Goal: Information Seeking & Learning: Learn about a topic

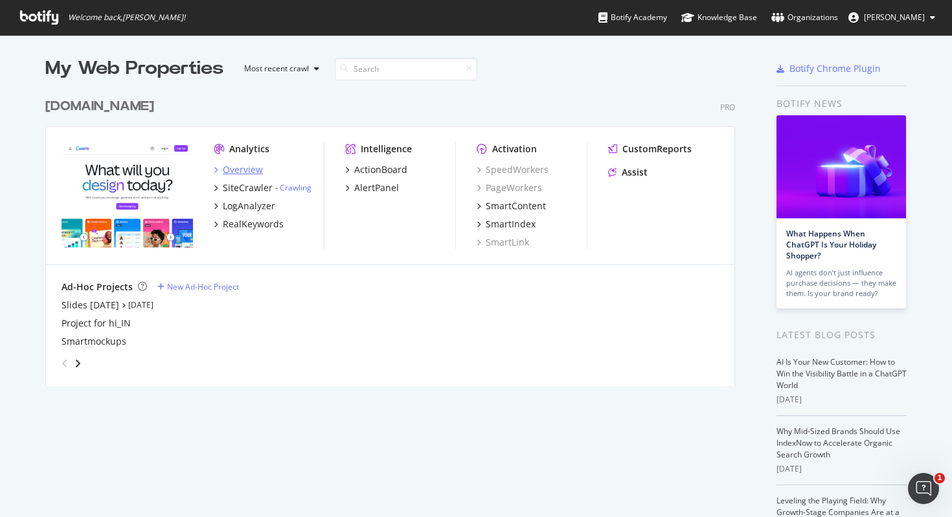
click at [241, 169] on div "Overview" at bounding box center [243, 169] width 40 height 13
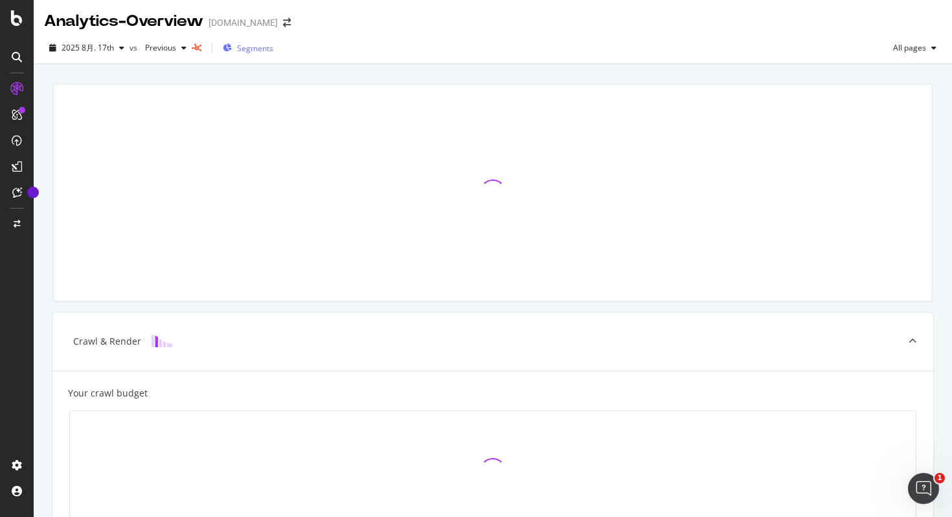
click at [248, 49] on span "Segments" at bounding box center [255, 48] width 36 height 11
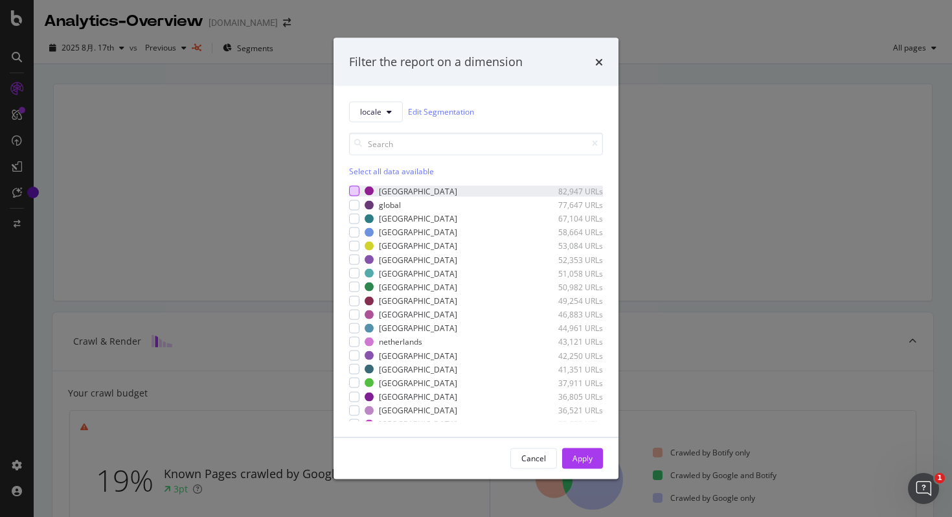
click at [351, 188] on div "modal" at bounding box center [354, 191] width 10 height 10
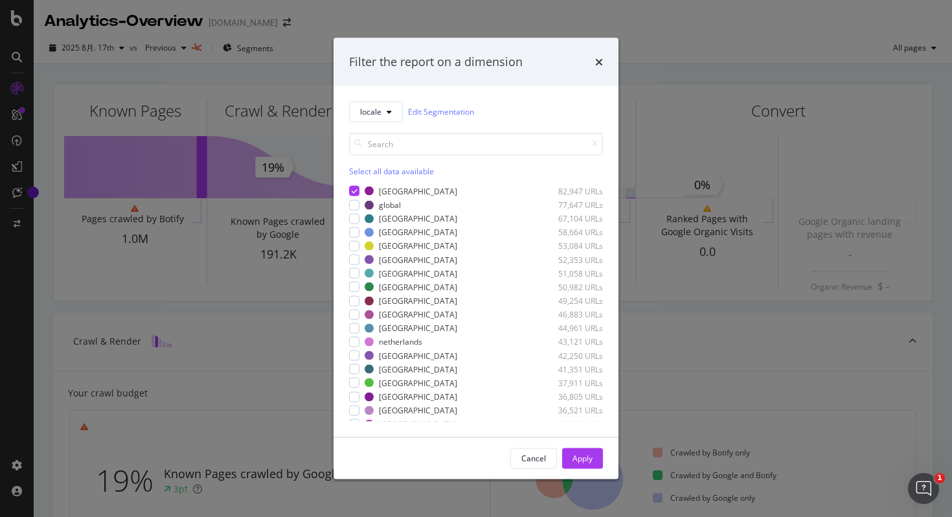
click at [576, 447] on div "Cancel Apply" at bounding box center [476, 457] width 285 height 41
click at [577, 454] on div "Apply" at bounding box center [583, 458] width 20 height 11
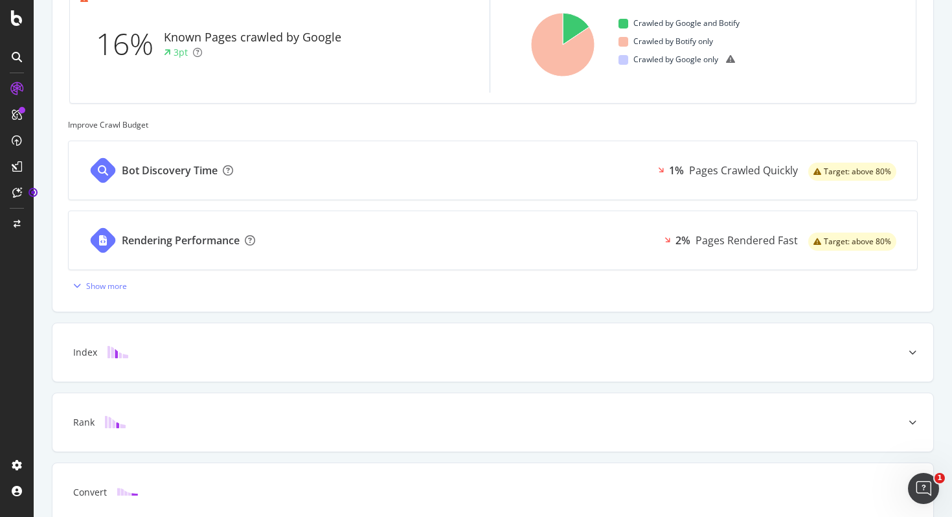
scroll to position [489, 0]
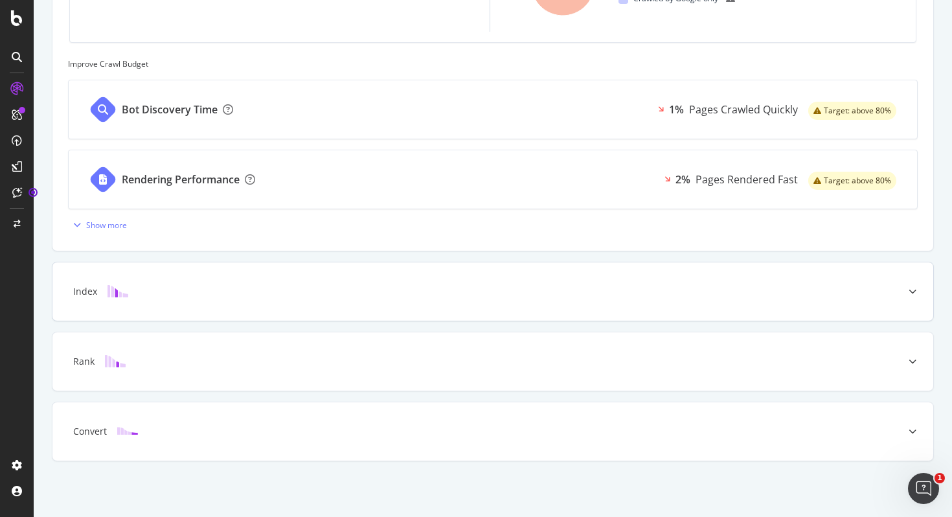
click at [352, 286] on div "Index" at bounding box center [473, 291] width 830 height 13
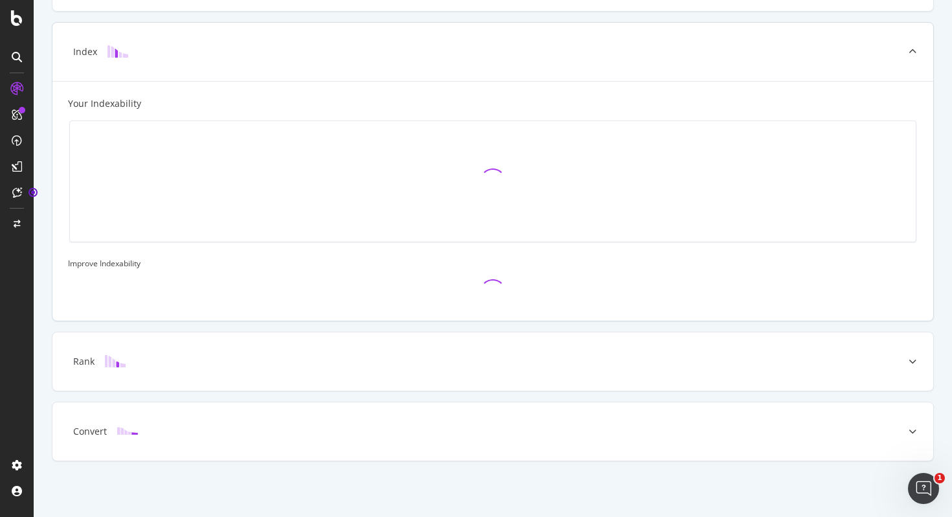
scroll to position [393, 0]
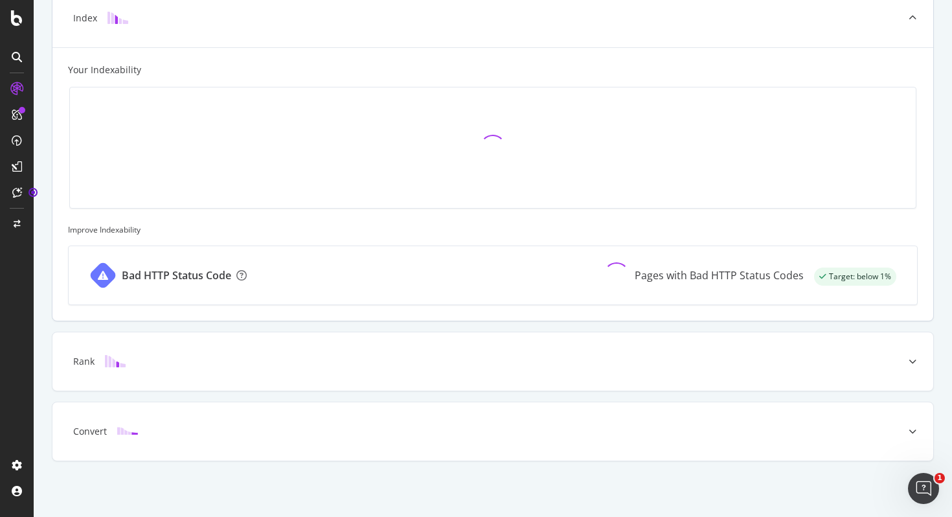
click at [910, 60] on div "Your Indexability Improve Indexability Bad HTTP Status Code Pages with Bad HTTP…" at bounding box center [492, 183] width 881 height 273
click at [910, 29] on div at bounding box center [912, 18] width 41 height 58
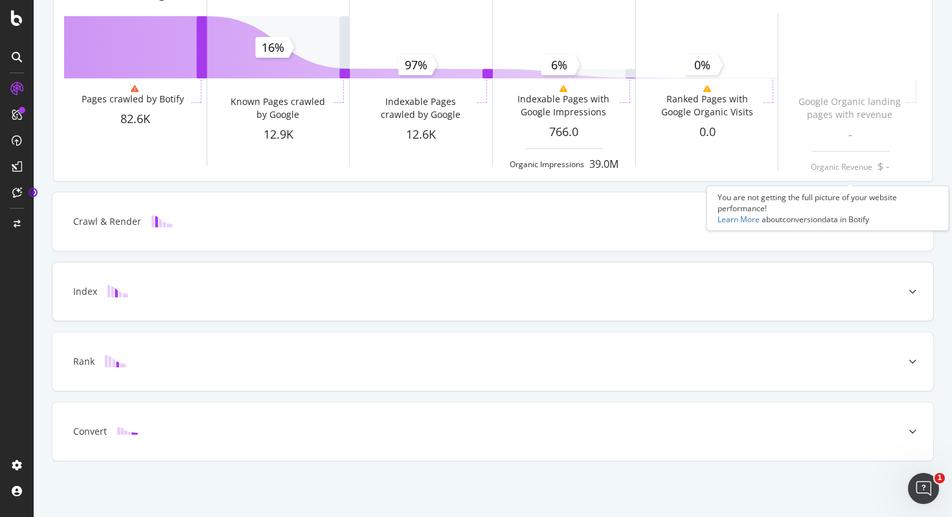
scroll to position [120, 0]
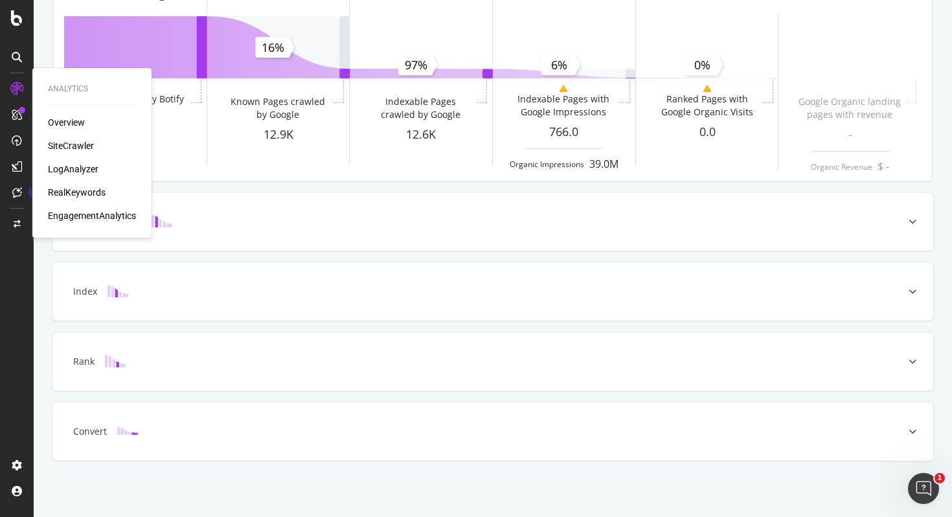
click at [63, 143] on div "SiteCrawler" at bounding box center [71, 145] width 46 height 13
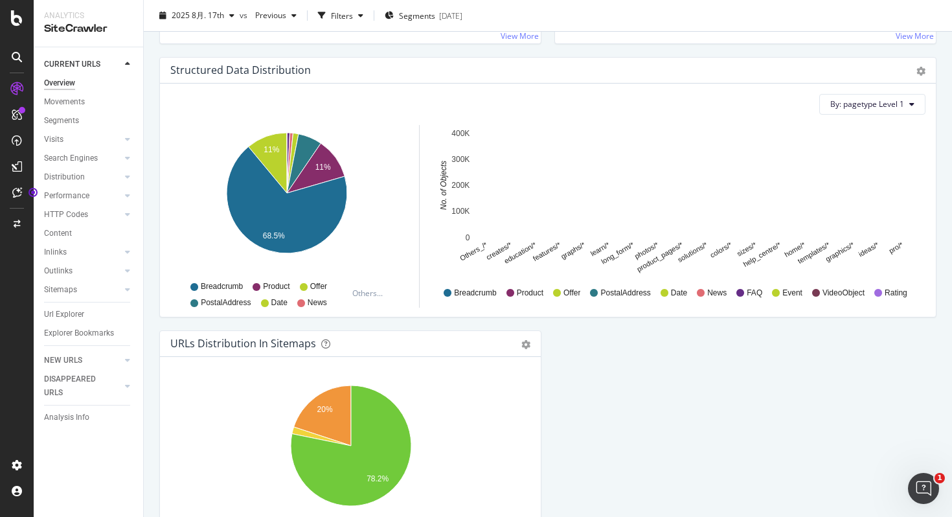
scroll to position [1362, 0]
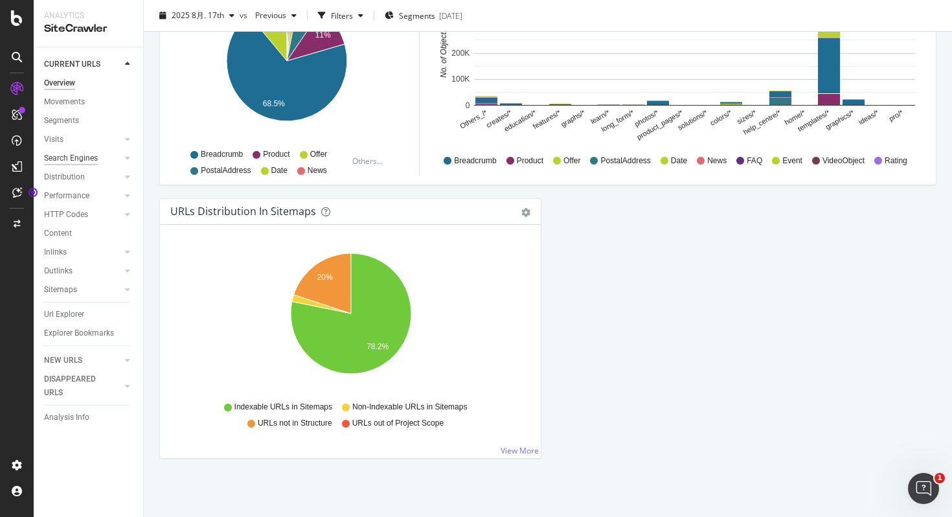
click at [73, 154] on div "Search Engines" at bounding box center [71, 159] width 54 height 14
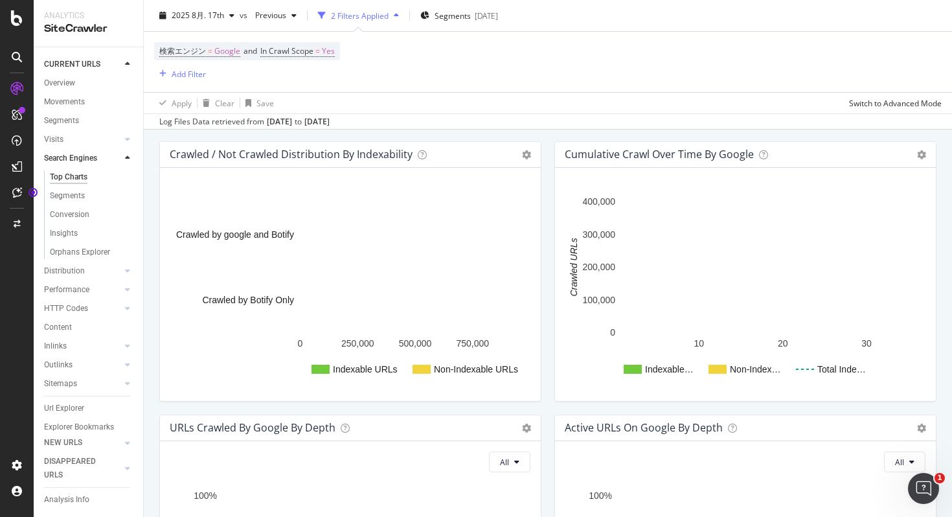
scroll to position [490, 0]
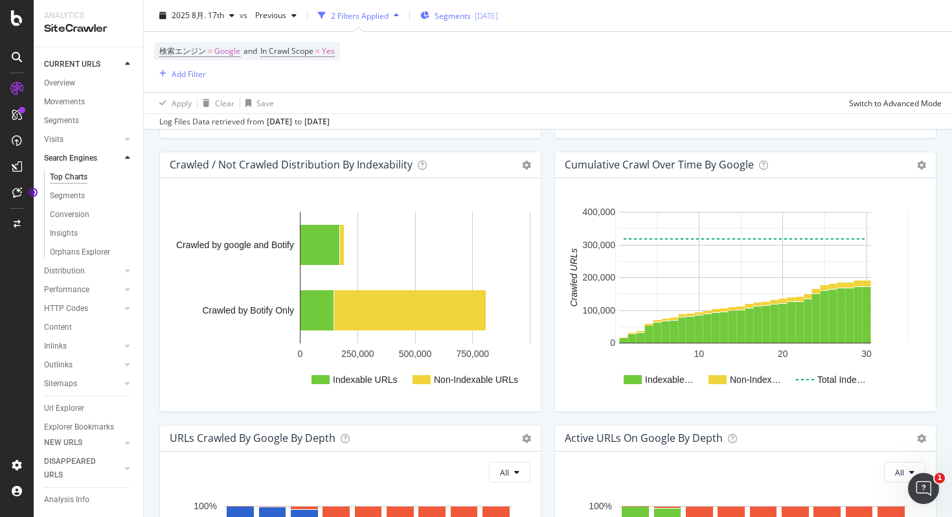
click at [450, 18] on span "Segments" at bounding box center [453, 15] width 36 height 11
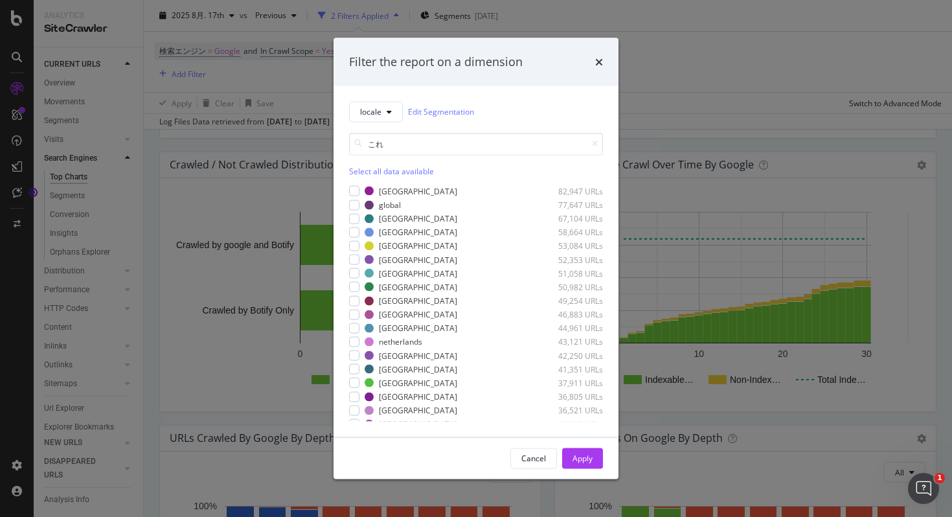
type input "こ"
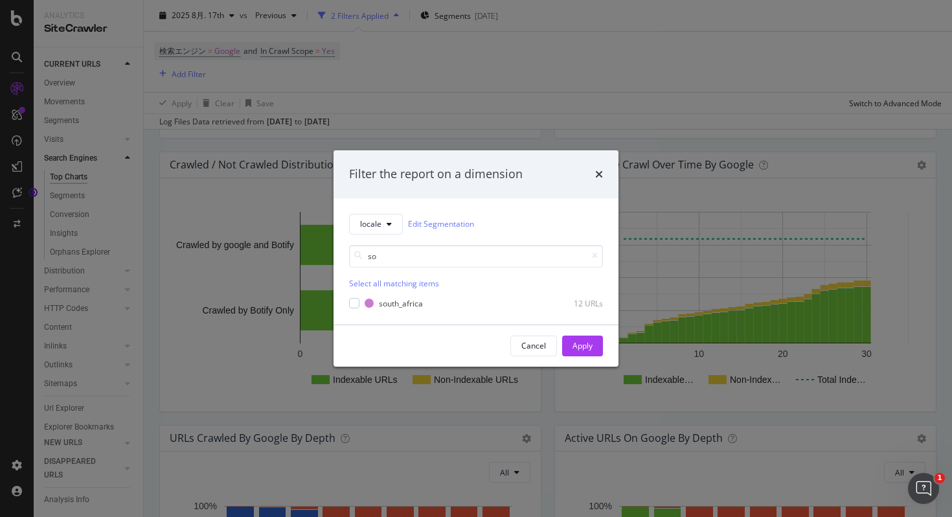
type input "s"
type input "[GEOGRAPHIC_DATA]"
click at [351, 303] on div "modal" at bounding box center [354, 303] width 10 height 10
click at [576, 347] on div "Apply" at bounding box center [583, 345] width 20 height 11
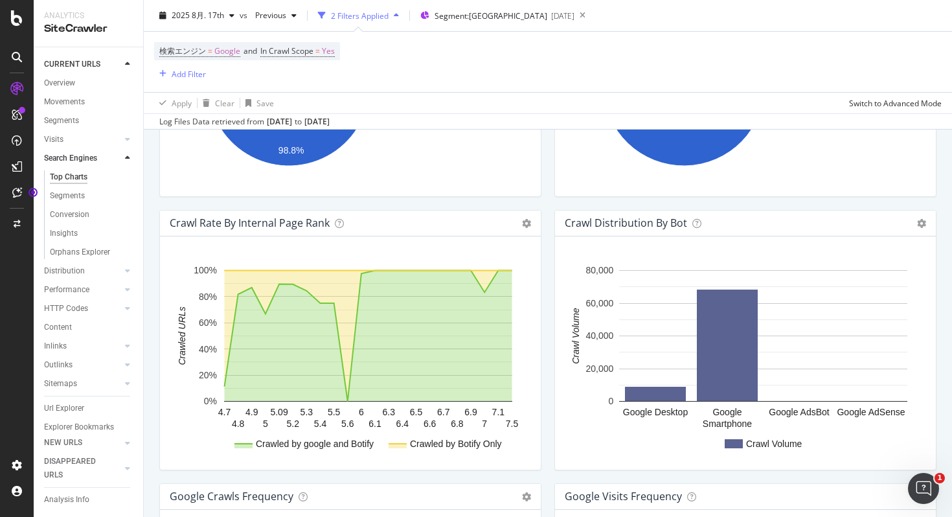
scroll to position [1389, 0]
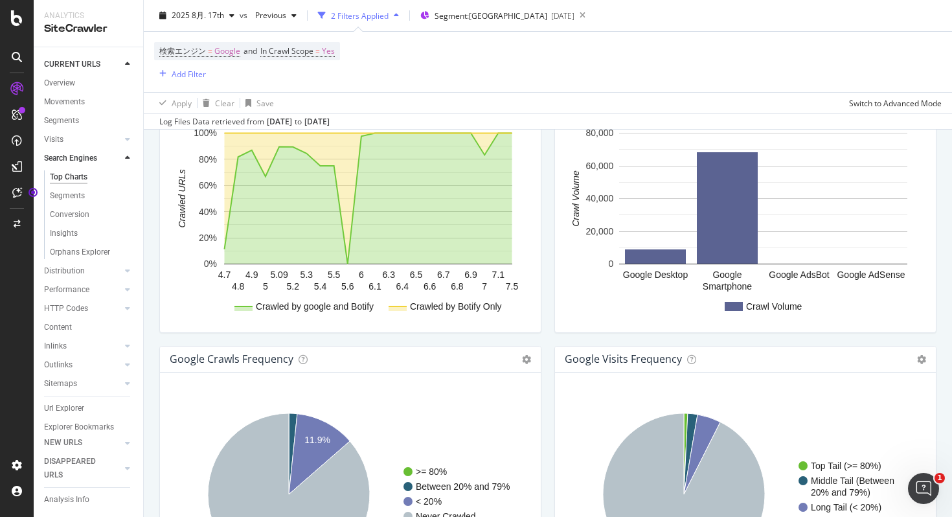
scroll to position [1537, 0]
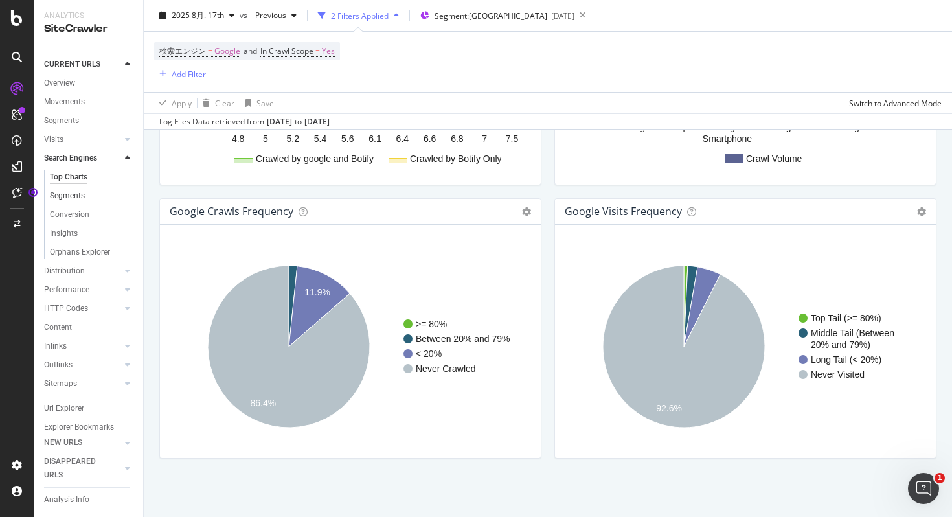
click at [87, 193] on link "Segments" at bounding box center [92, 196] width 84 height 14
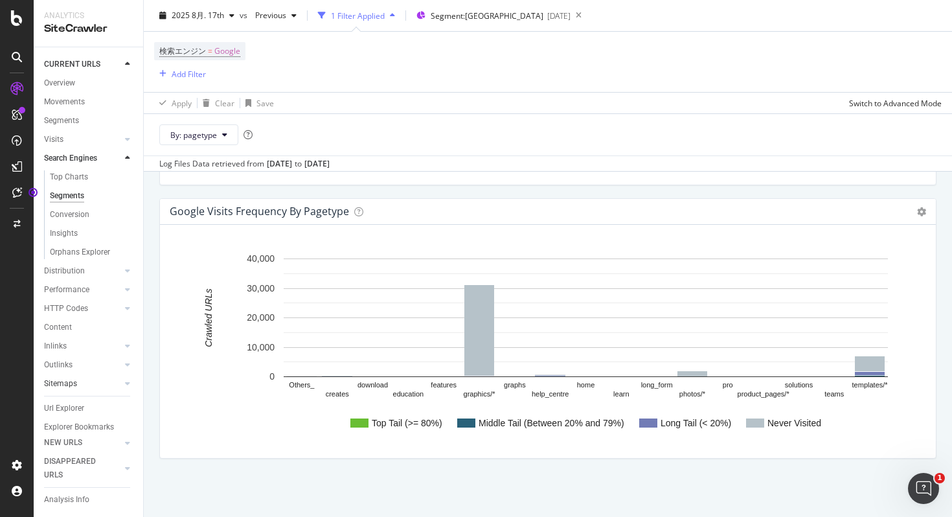
scroll to position [12, 0]
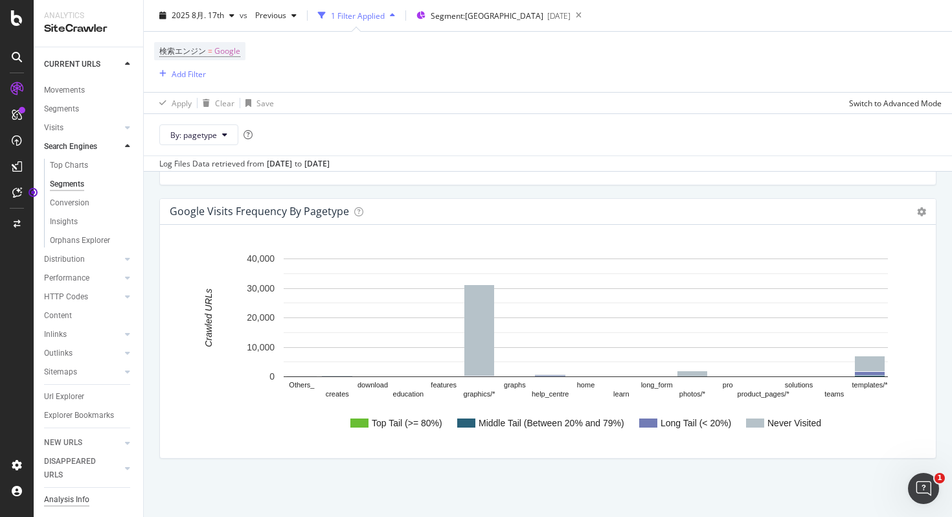
click at [59, 498] on div "Analysis Info" at bounding box center [66, 500] width 45 height 14
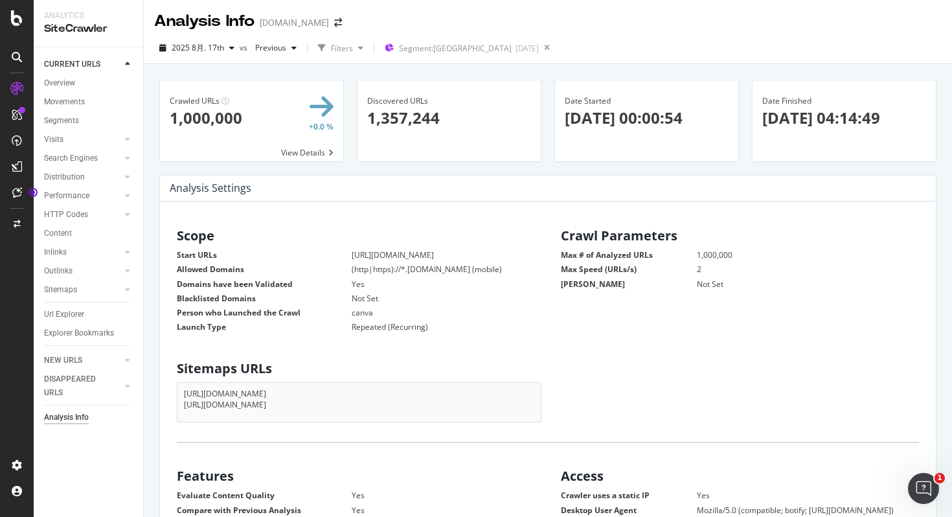
click at [17, 54] on icon at bounding box center [17, 57] width 10 height 10
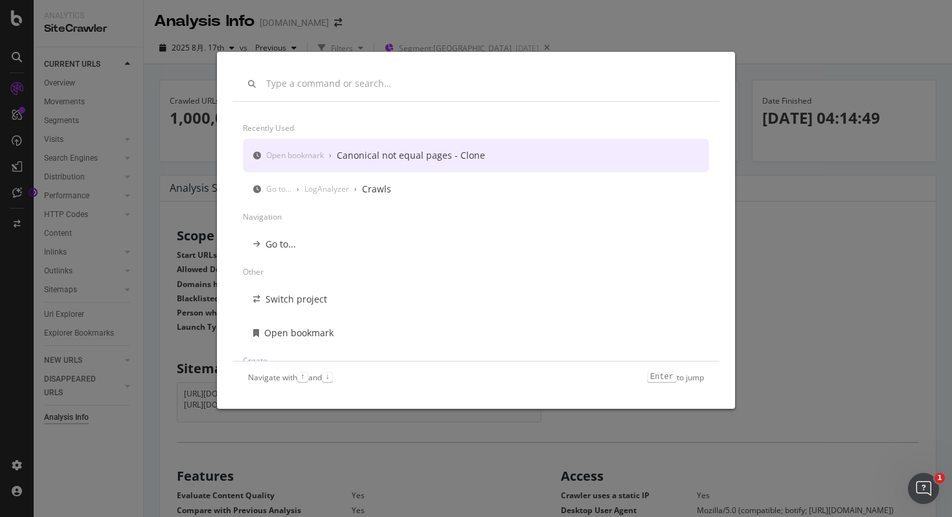
click at [428, 87] on input "modal" at bounding box center [485, 83] width 438 height 11
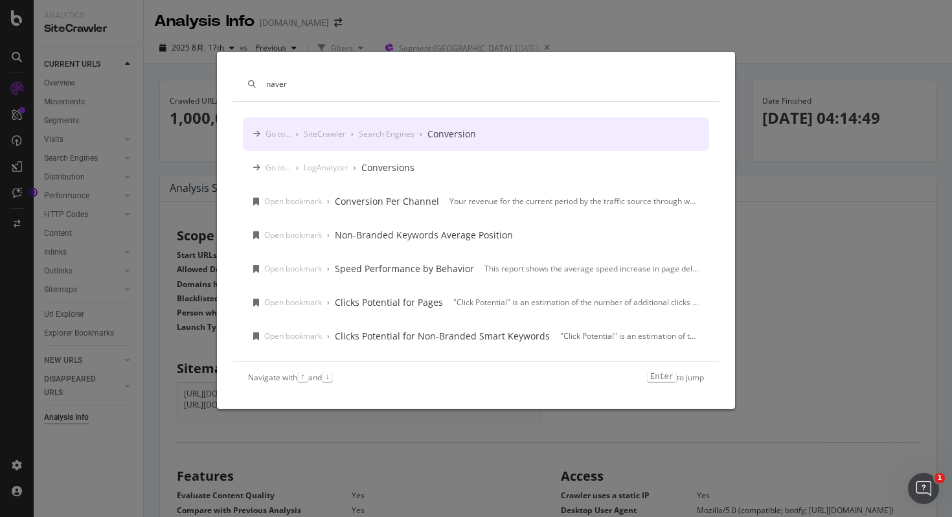
scroll to position [18, 0]
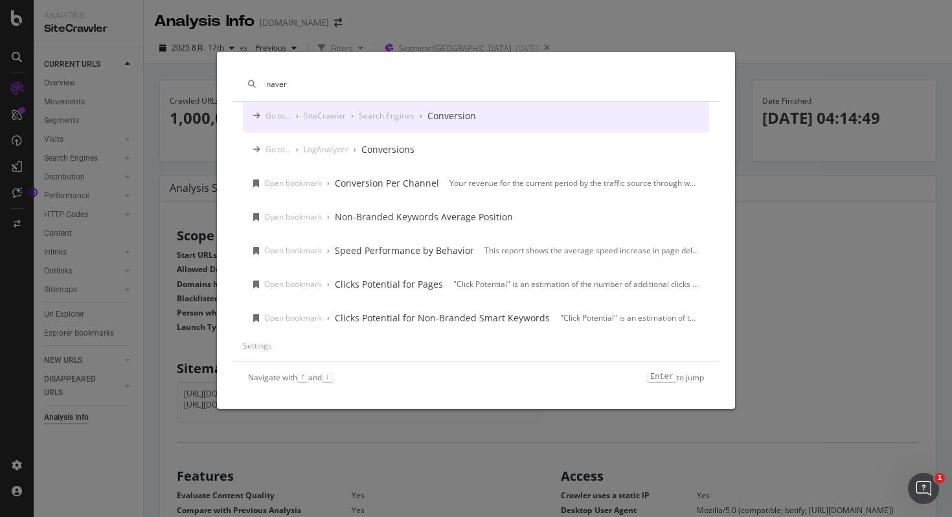
type input "naver"
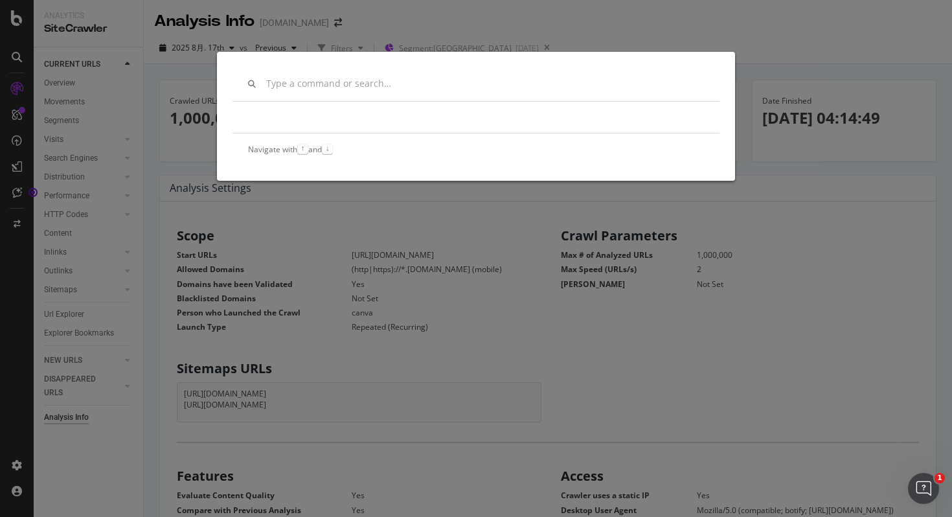
scroll to position [0, 0]
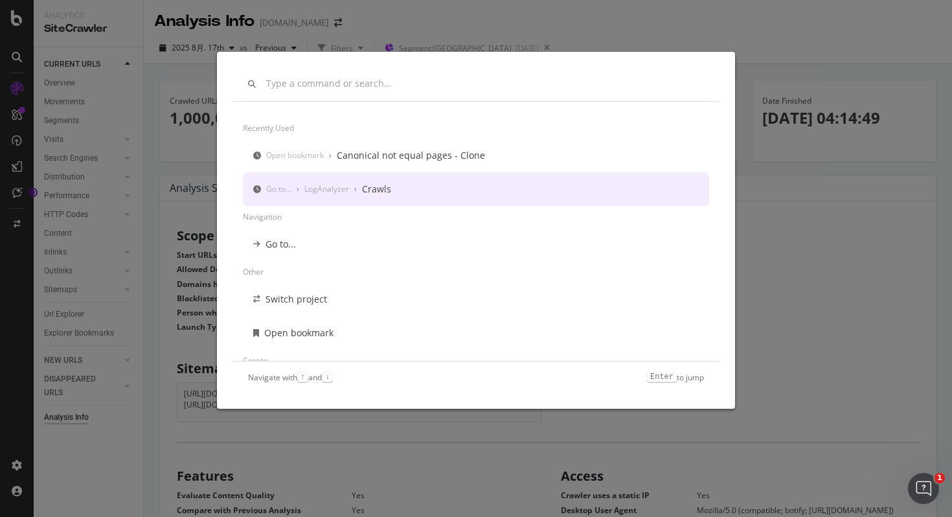
click at [763, 53] on div "Recently used Open bookmark › Canonical not equal pages - Clone Go to... › LogA…" at bounding box center [476, 258] width 952 height 517
